Goal: Use online tool/utility: Utilize a website feature to perform a specific function

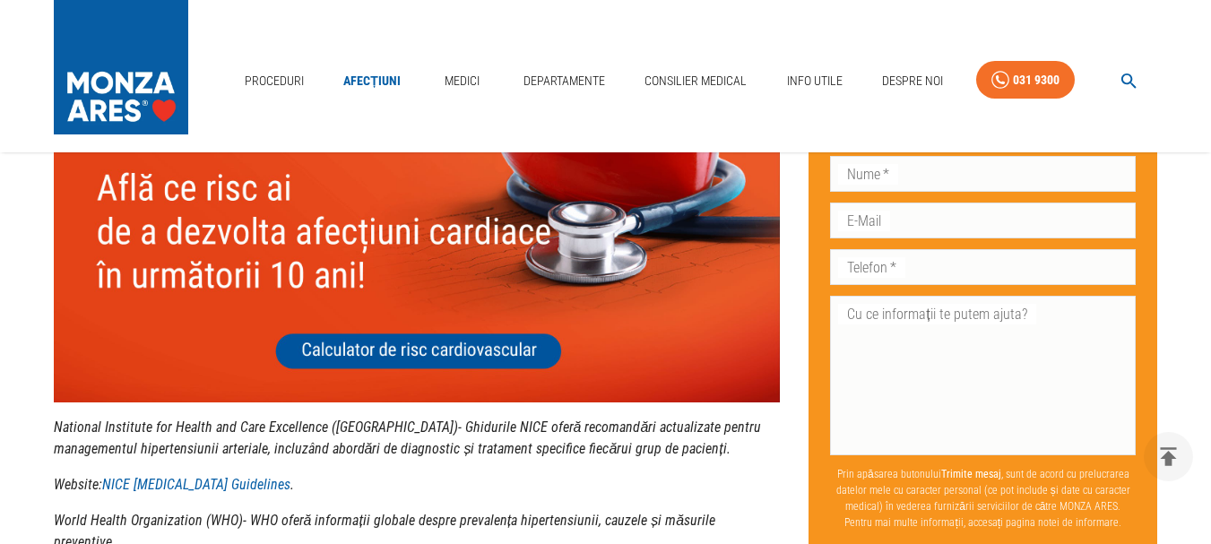
scroll to position [4601, 0]
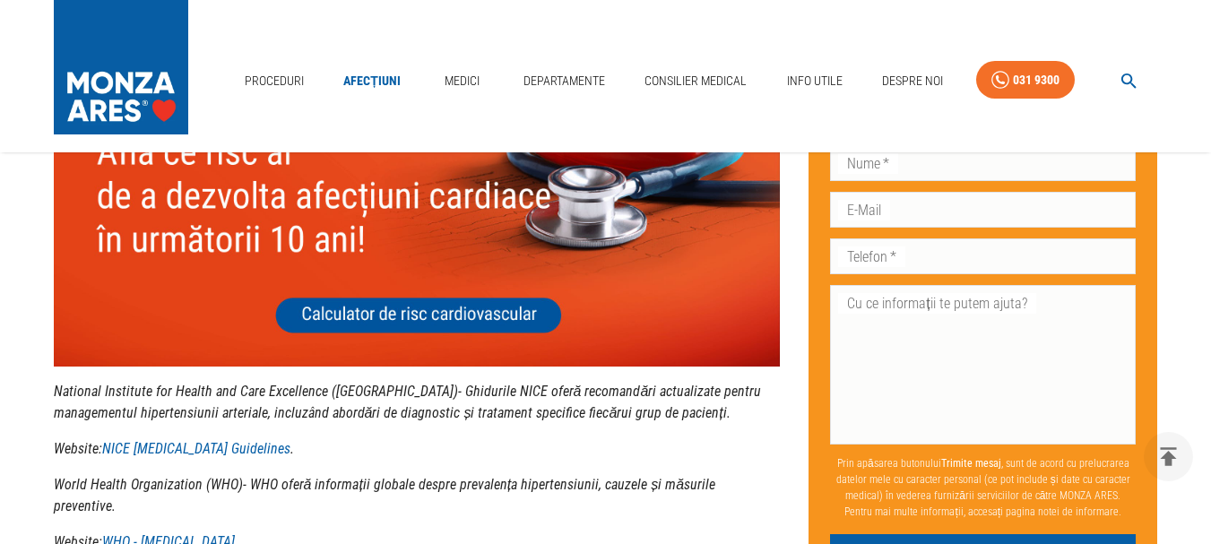
click at [365, 320] on img at bounding box center [417, 220] width 727 height 290
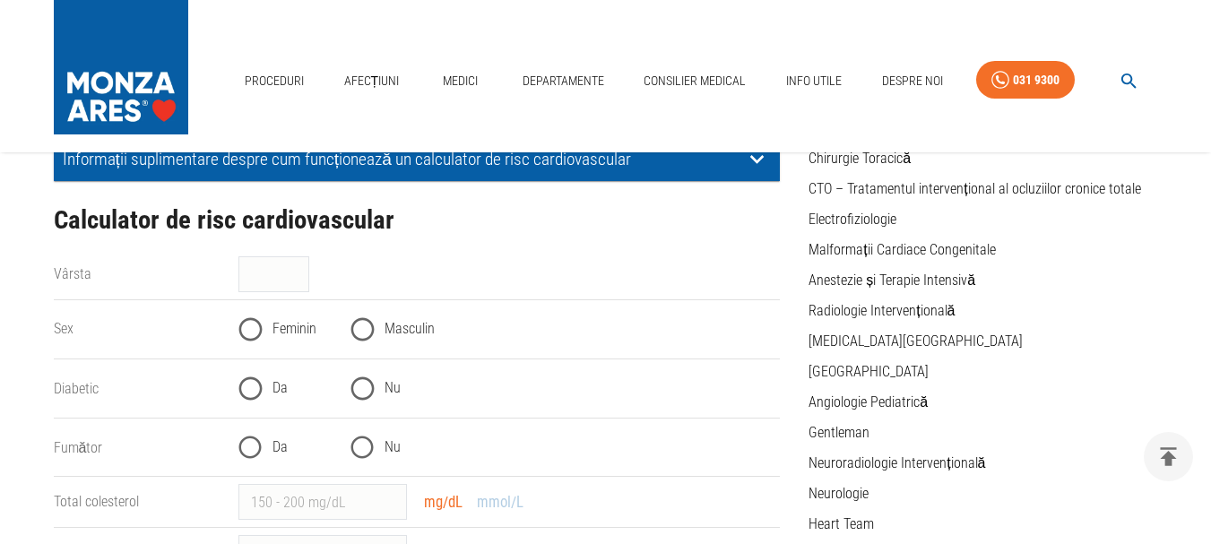
scroll to position [311, 0]
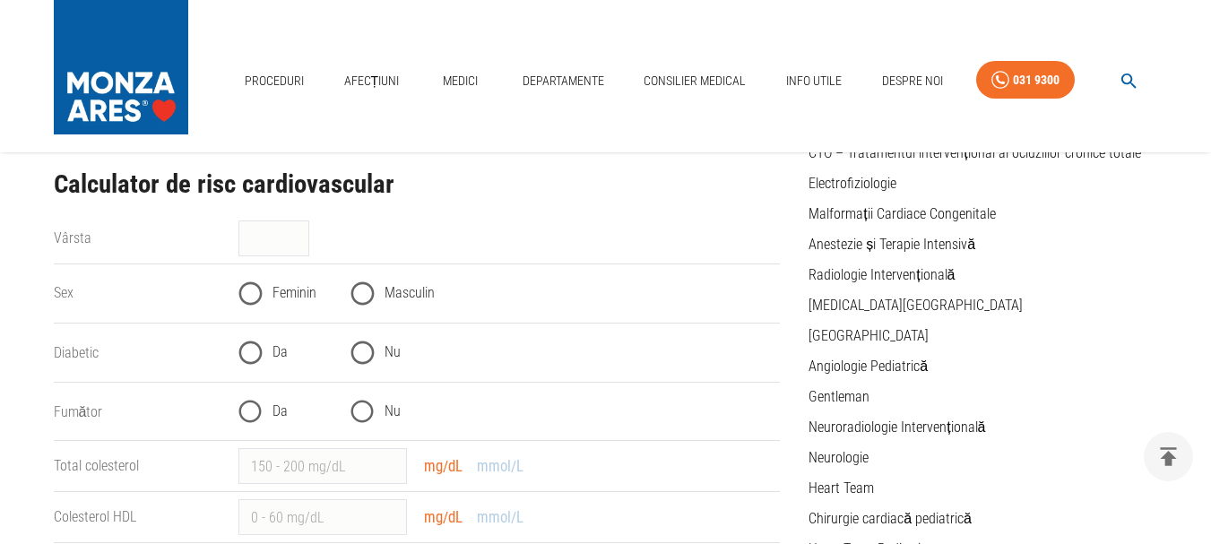
click at [144, 225] on div "Vârsta" at bounding box center [132, 231] width 186 height 36
click at [144, 246] on div "Vârsta" at bounding box center [132, 231] width 186 height 36
click at [64, 233] on label "Vârsta" at bounding box center [73, 237] width 38 height 17
click at [238, 233] on input "Vârsta" at bounding box center [273, 239] width 71 height 36
type input "65"
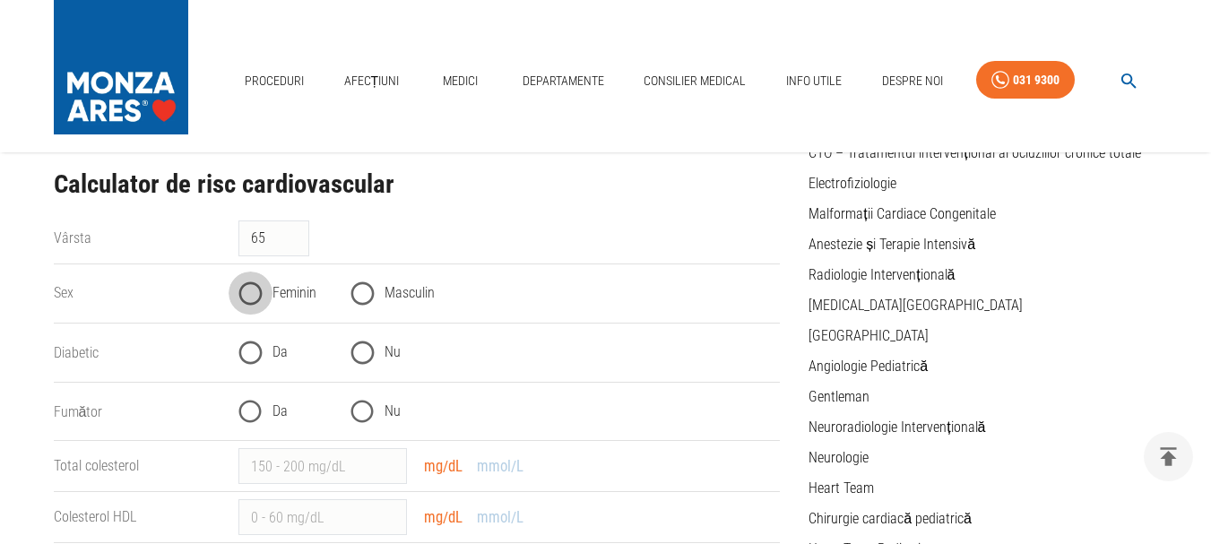
click at [251, 294] on input "Feminin" at bounding box center [251, 294] width 44 height 44
radio input "true"
click at [254, 350] on input "Da" at bounding box center [251, 353] width 44 height 44
radio input "true"
click at [253, 408] on input "Da" at bounding box center [251, 412] width 44 height 44
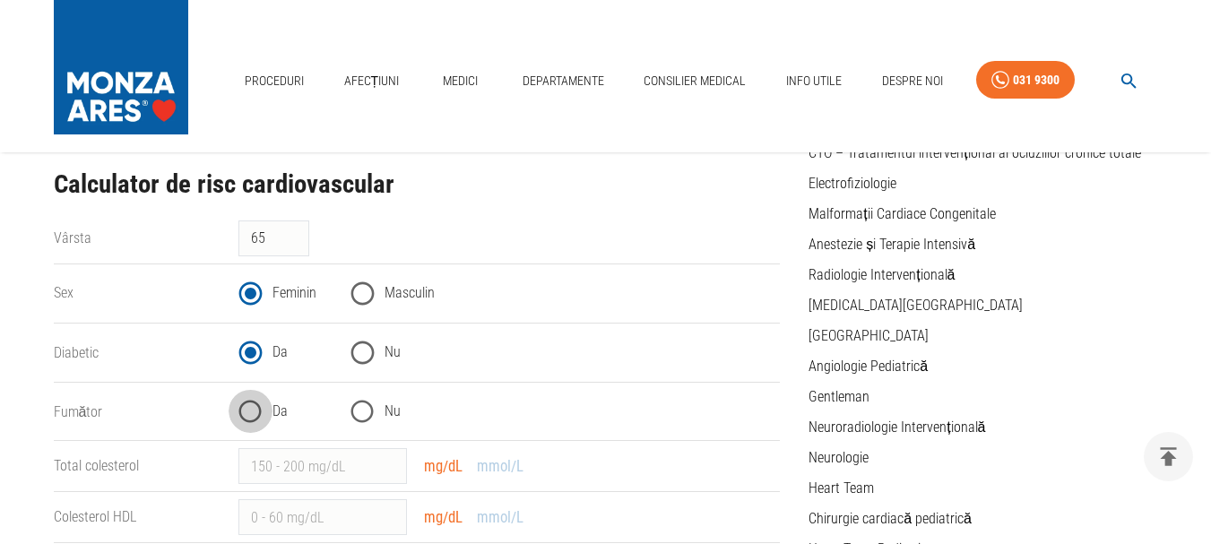
radio input "true"
click at [347, 461] on input "Total colesterol" at bounding box center [322, 466] width 169 height 36
type input "240"
click at [254, 517] on input "Colesterol HDL" at bounding box center [322, 517] width 169 height 36
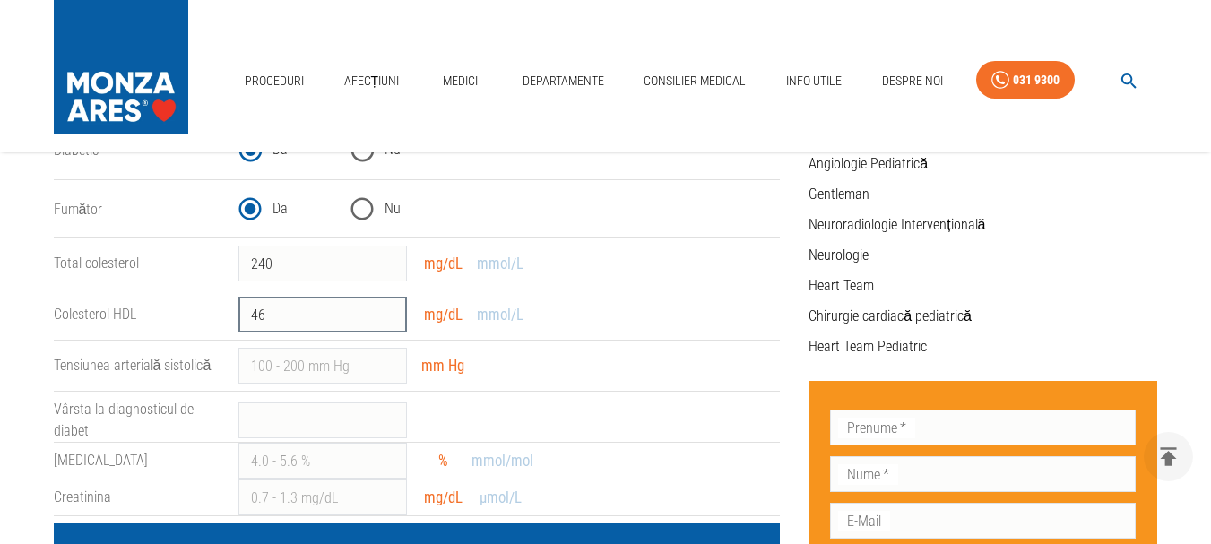
scroll to position [574, 0]
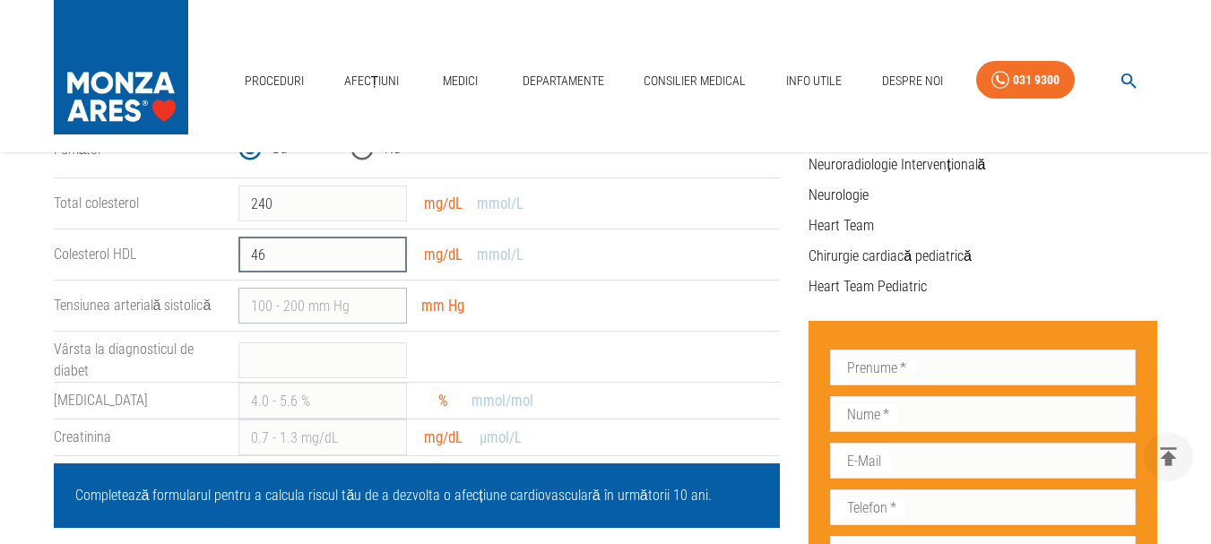
type input "46"
click at [272, 306] on input "Tensiunea arterială sistolică" at bounding box center [322, 306] width 169 height 36
type input "165"
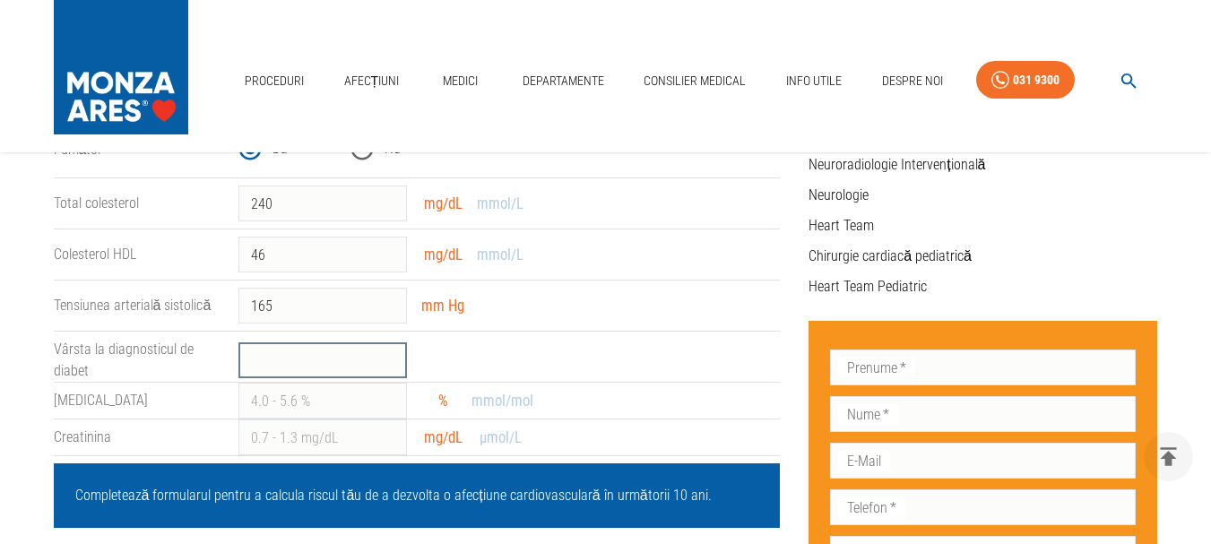
click at [252, 358] on input "Vârsta la diagnosticul de diabet" at bounding box center [322, 360] width 169 height 36
type input "58"
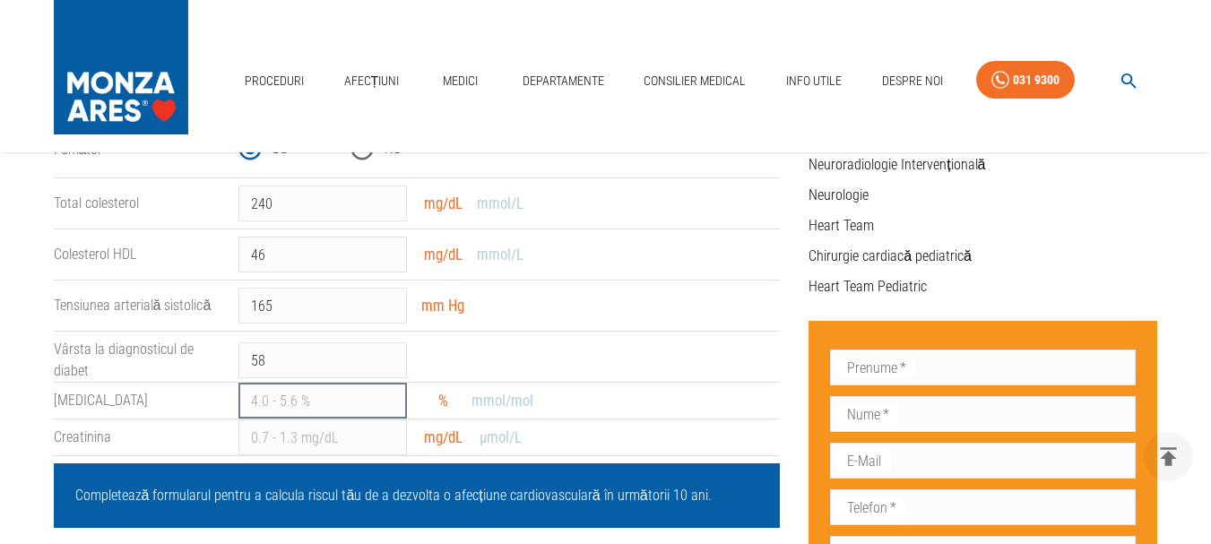
click at [251, 410] on input "HbA1c" at bounding box center [322, 401] width 169 height 36
click at [256, 402] on input "56" at bounding box center [322, 401] width 169 height 36
click at [300, 406] on input "56" at bounding box center [322, 401] width 169 height 36
type input "5"
type input "5.6"
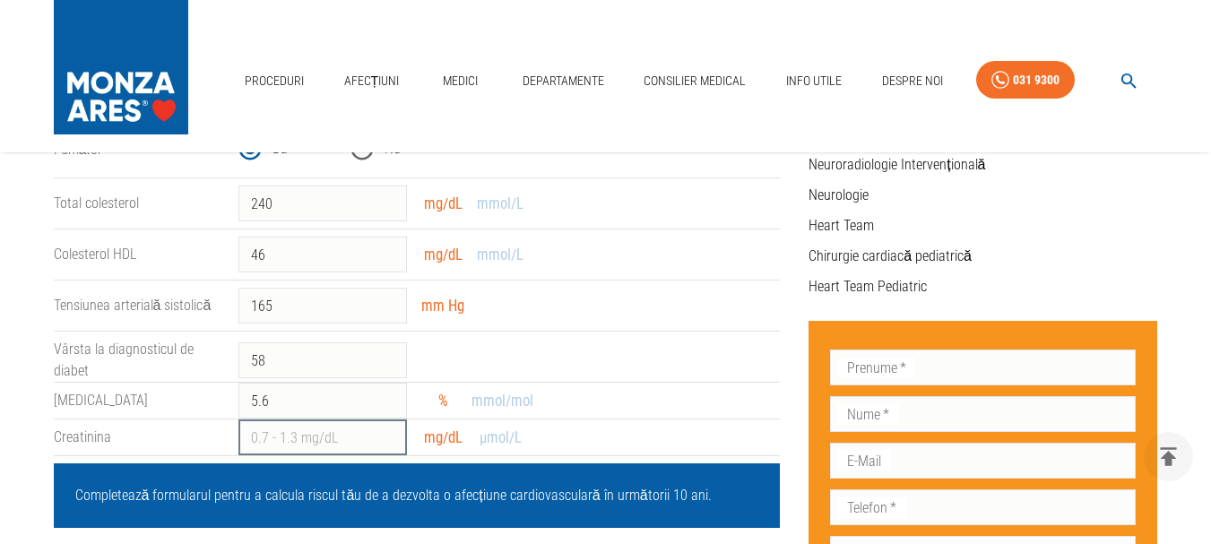
click at [259, 437] on input "Creatinina" at bounding box center [322, 438] width 169 height 36
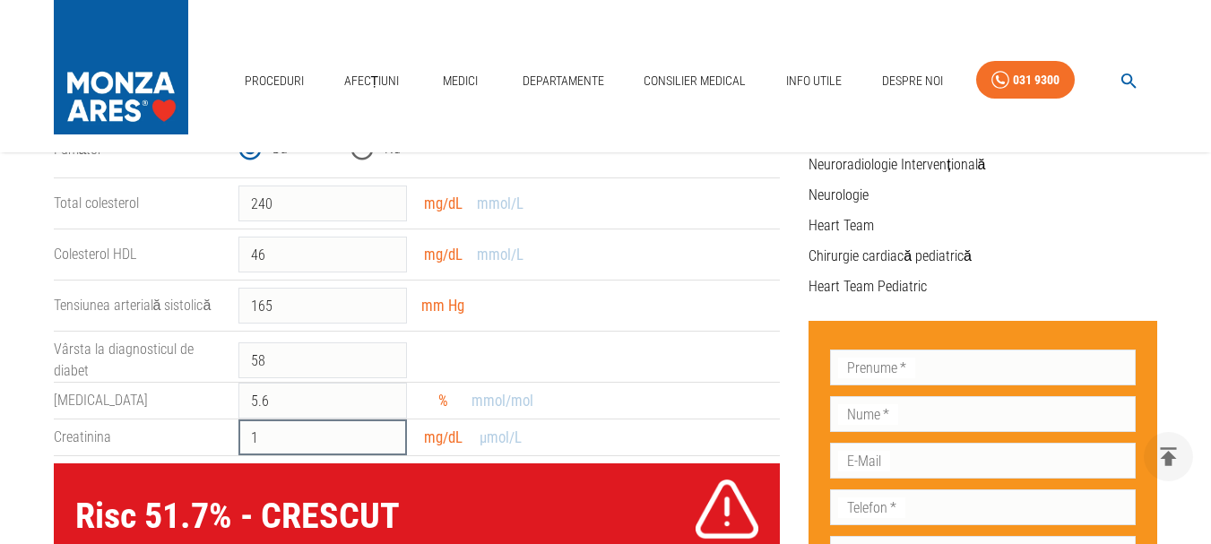
type input "12"
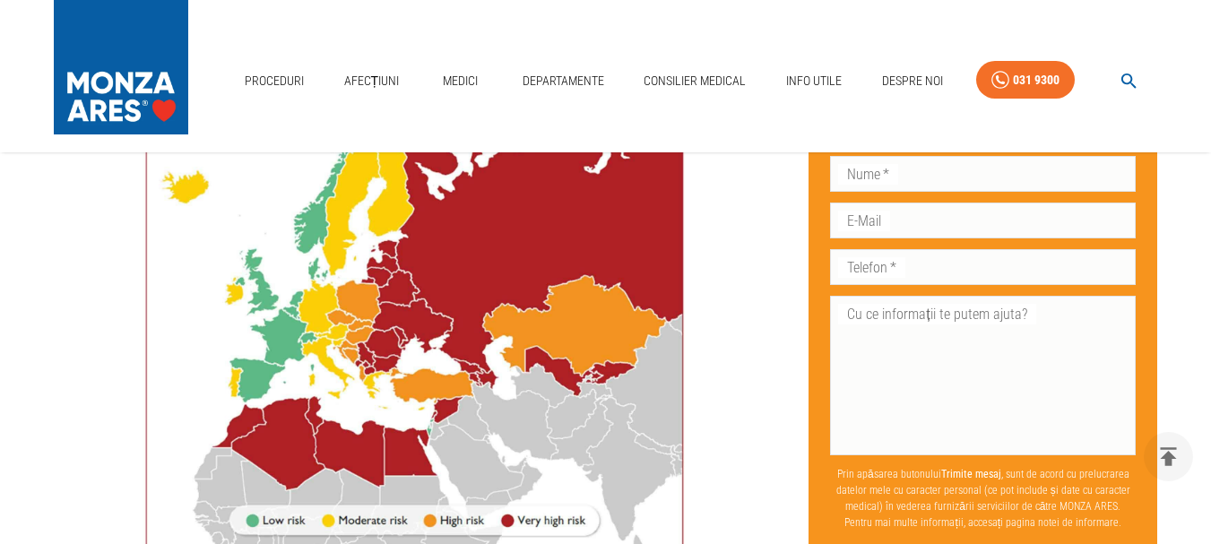
scroll to position [1506, 0]
